Goal: Information Seeking & Learning: Understand process/instructions

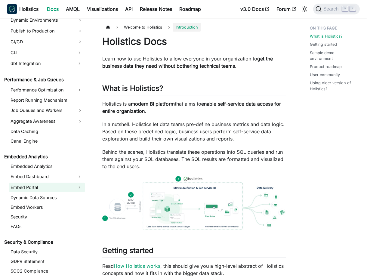
click at [52, 188] on link "Embed Portal" at bounding box center [41, 188] width 65 height 10
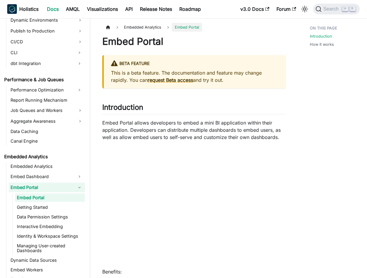
scroll to position [514, 0]
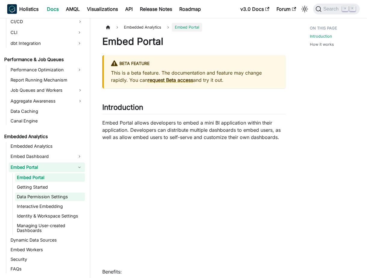
click at [65, 199] on link "Data Permission Settings" at bounding box center [50, 197] width 70 height 8
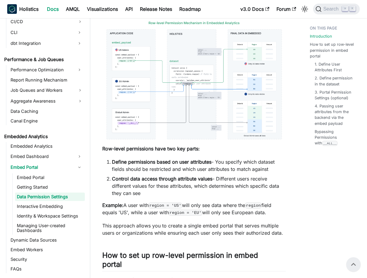
scroll to position [79, 0]
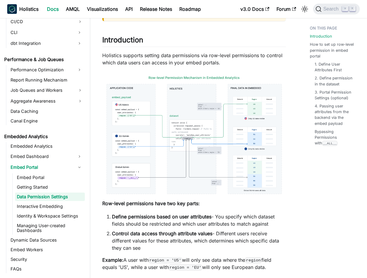
click at [224, 223] on li "Define permissions based on user attributes - You specify which dataset fields …" at bounding box center [199, 220] width 174 height 14
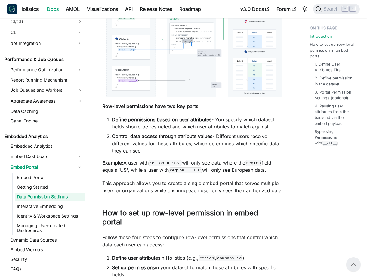
scroll to position [175, 0]
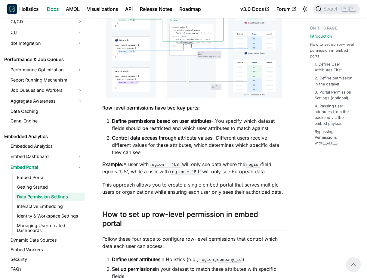
click at [212, 193] on p "This approach allows you to create a single embed portal that serves multiple u…" at bounding box center [194, 188] width 184 height 14
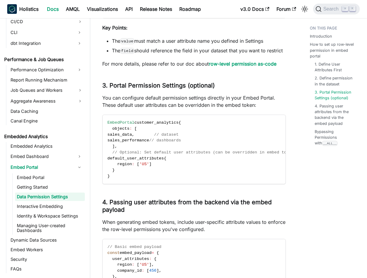
scroll to position [782, 0]
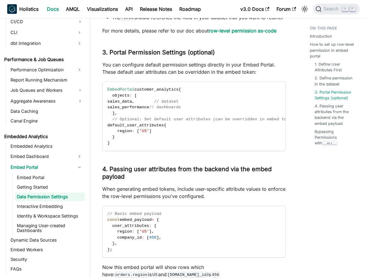
click at [161, 200] on p "When generating embed tokens, include user-specific attribute values to enforce…" at bounding box center [194, 192] width 184 height 14
click at [229, 200] on p "When generating embed tokens, include user-specific attribute values to enforce…" at bounding box center [194, 192] width 184 height 14
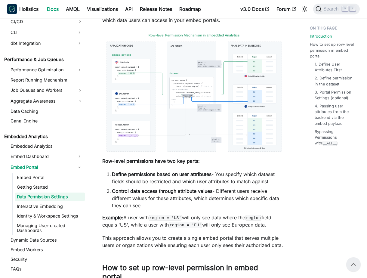
scroll to position [117, 0]
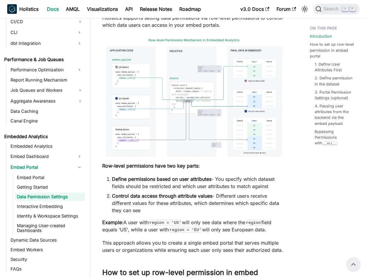
click at [215, 202] on li "Control data access through attribute values - Different users receive differen…" at bounding box center [199, 203] width 174 height 22
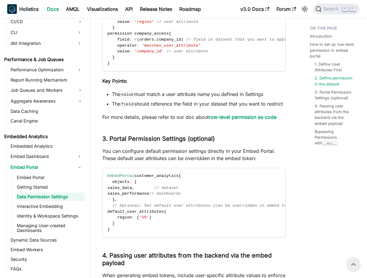
scroll to position [694, 0]
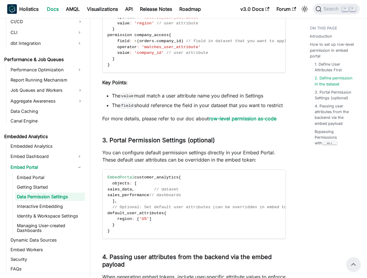
click at [218, 163] on p "You can configure default permission settings directly in your Embed Portal. Th…" at bounding box center [194, 156] width 184 height 14
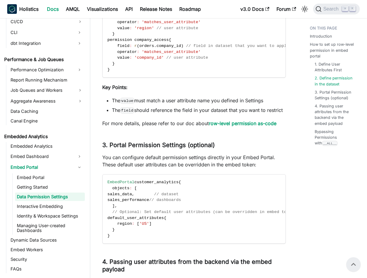
scroll to position [689, 0]
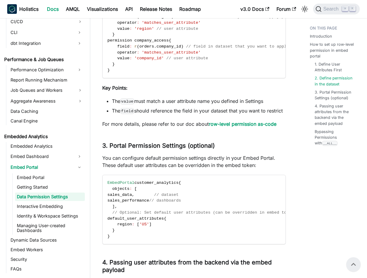
click at [218, 169] on p "You can configure default permission settings directly in your Embed Portal. Th…" at bounding box center [194, 161] width 184 height 14
click at [220, 149] on link "​" at bounding box center [218, 145] width 6 height 7
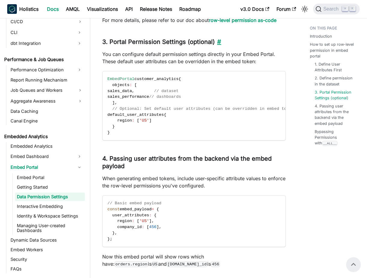
scroll to position [792, 0]
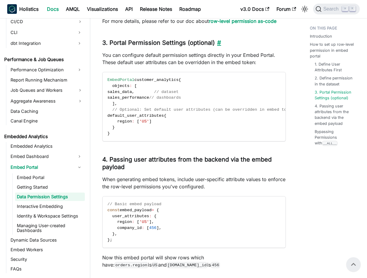
click at [203, 98] on code "EmbedPortal customer_analytics { objects : [ sales_data , // dataset sales_perf…" at bounding box center [202, 106] width 199 height 69
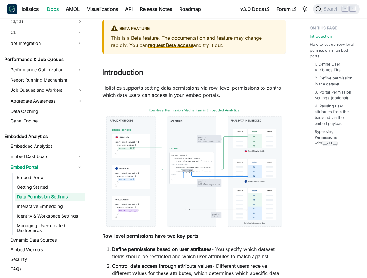
scroll to position [67, 0]
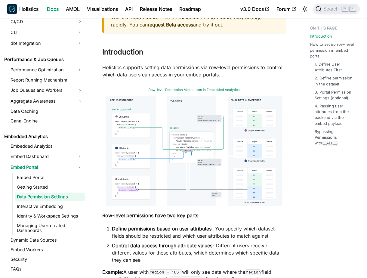
click at [206, 226] on strong "Define permissions based on user attributes" at bounding box center [162, 229] width 100 height 6
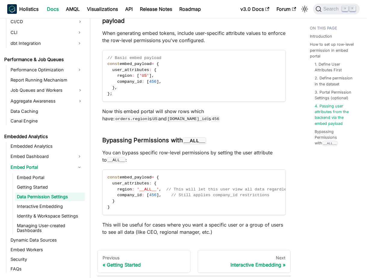
scroll to position [1001, 0]
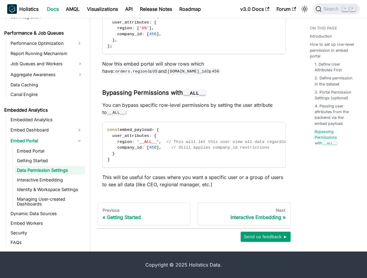
click at [214, 181] on p "This will be useful for cases where you want a specific user or a group of user…" at bounding box center [194, 181] width 184 height 14
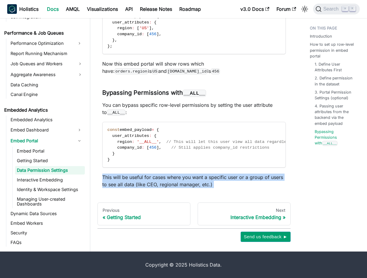
click at [214, 181] on p "This will be useful for cases where you want a specific user or a group of user…" at bounding box center [194, 181] width 184 height 14
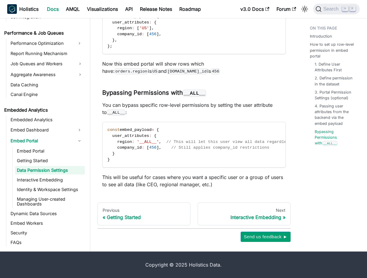
click at [214, 181] on p "This will be useful for cases where you want a specific user or a group of user…" at bounding box center [194, 181] width 184 height 14
